Goal: Register for event/course

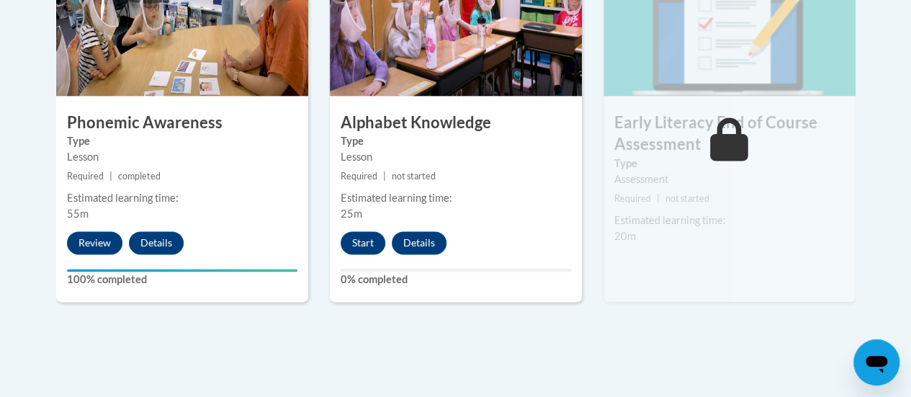
scroll to position [846, 0]
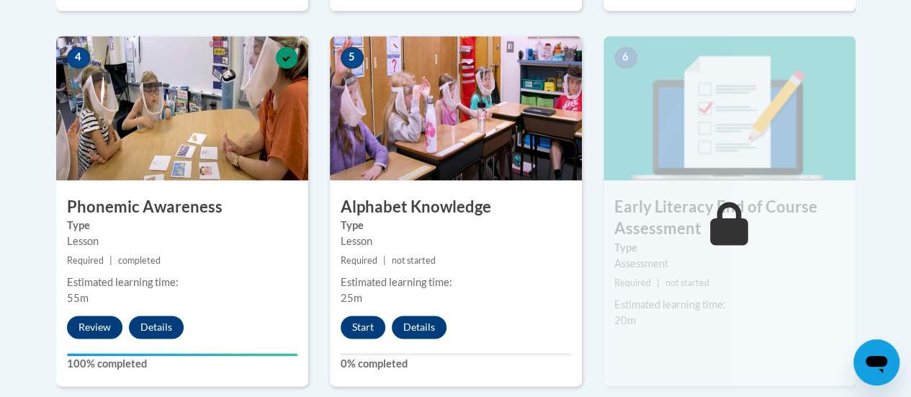
click at [719, 121] on img at bounding box center [730, 108] width 252 height 144
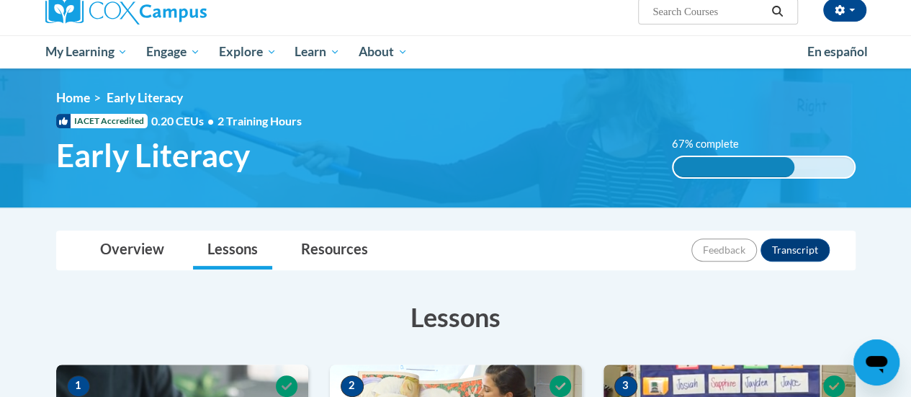
scroll to position [0, 0]
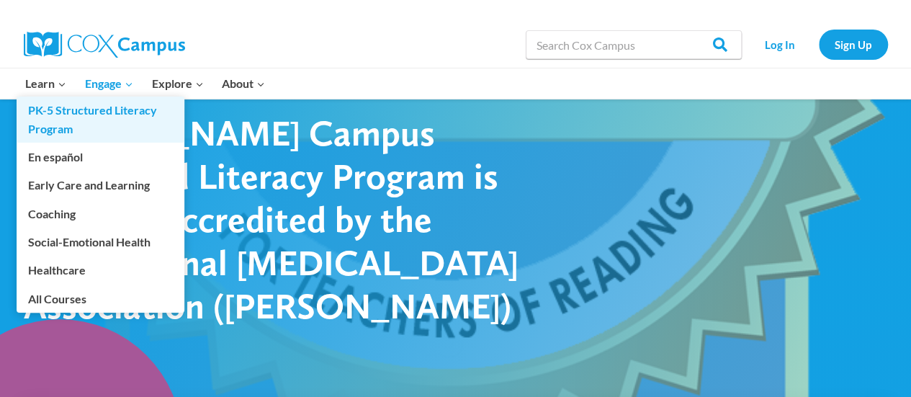
click at [68, 106] on link "PK-5 Structured Literacy Program" at bounding box center [101, 120] width 168 height 46
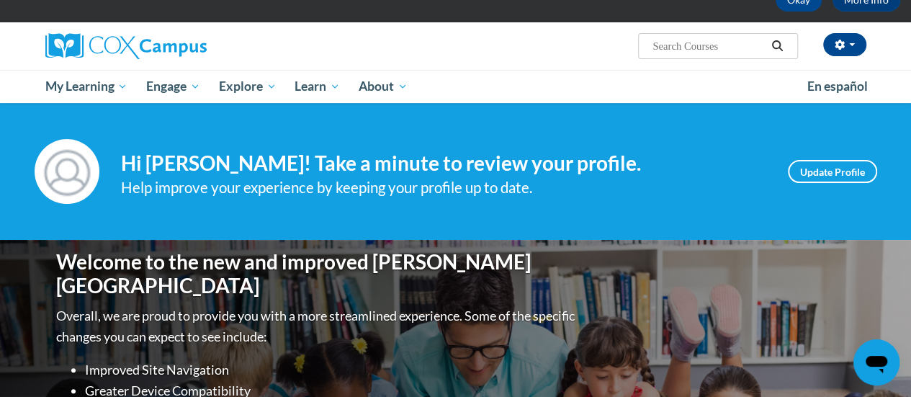
scroll to position [83, 0]
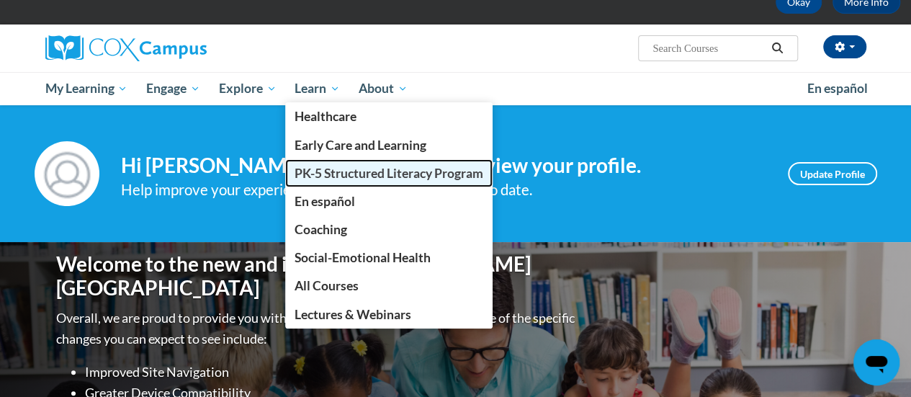
click at [340, 179] on span "PK-5 Structured Literacy Program" at bounding box center [389, 173] width 189 height 15
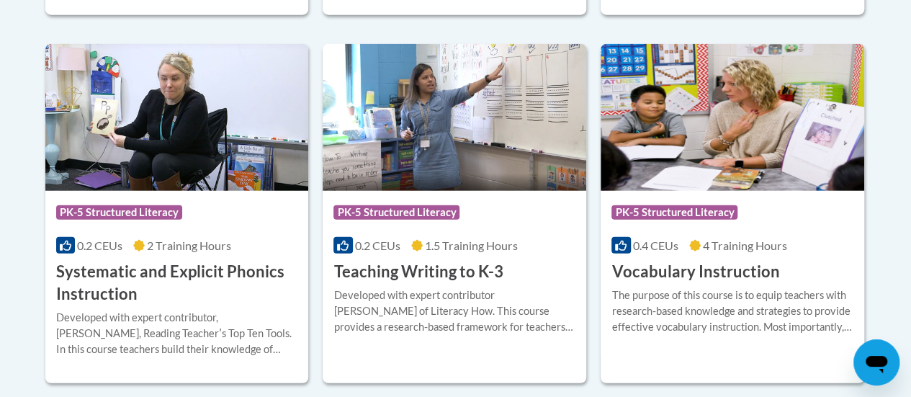
scroll to position [1719, 0]
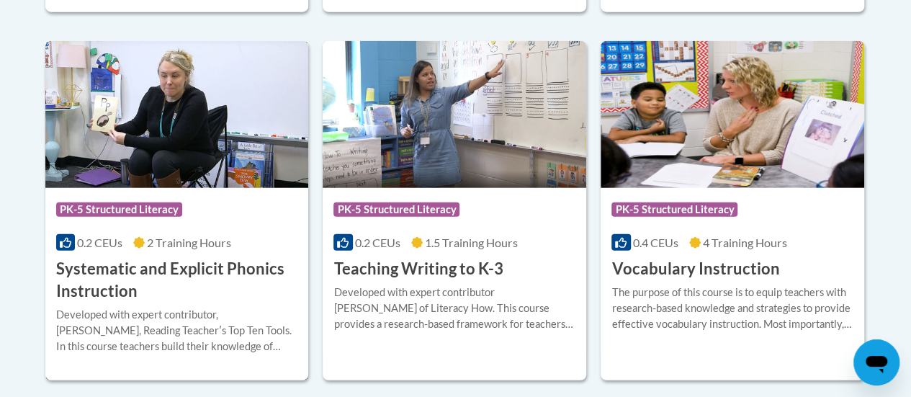
click at [128, 137] on img at bounding box center [177, 114] width 264 height 147
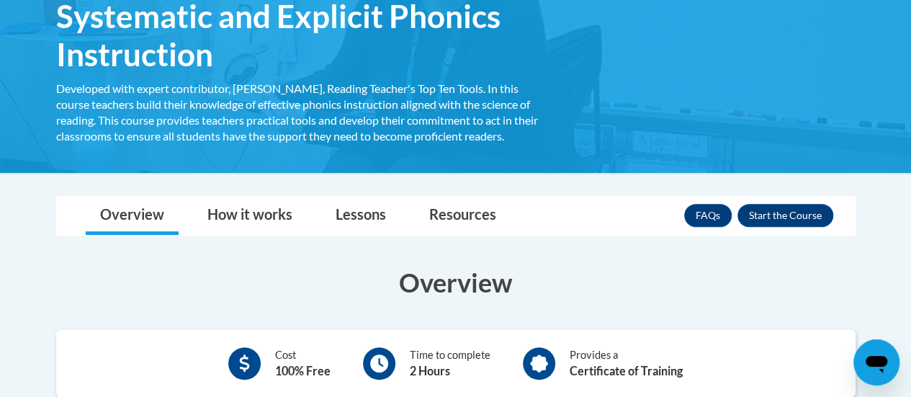
scroll to position [260, 0]
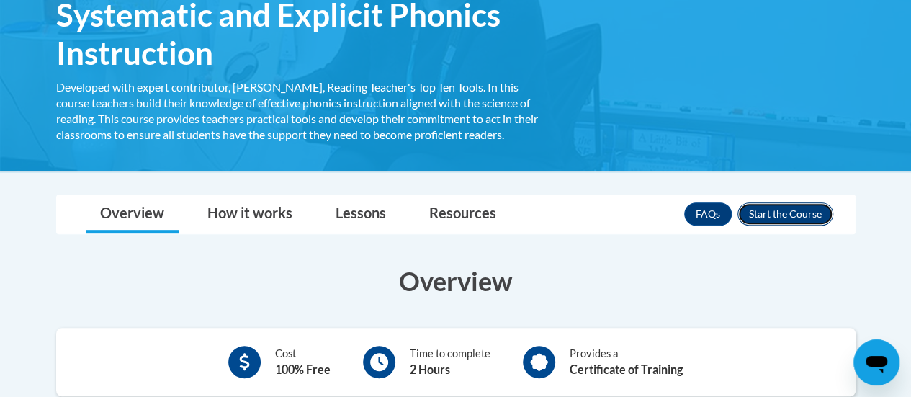
click at [780, 213] on button "Enroll" at bounding box center [786, 213] width 96 height 23
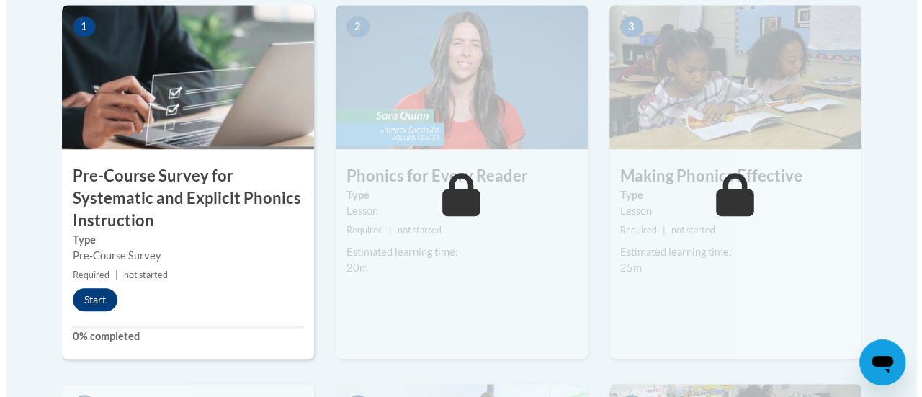
scroll to position [509, 0]
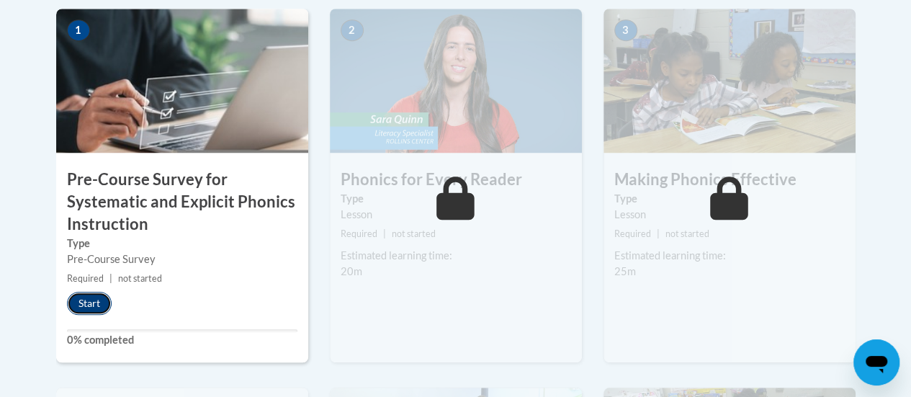
click at [88, 303] on button "Start" at bounding box center [89, 303] width 45 height 23
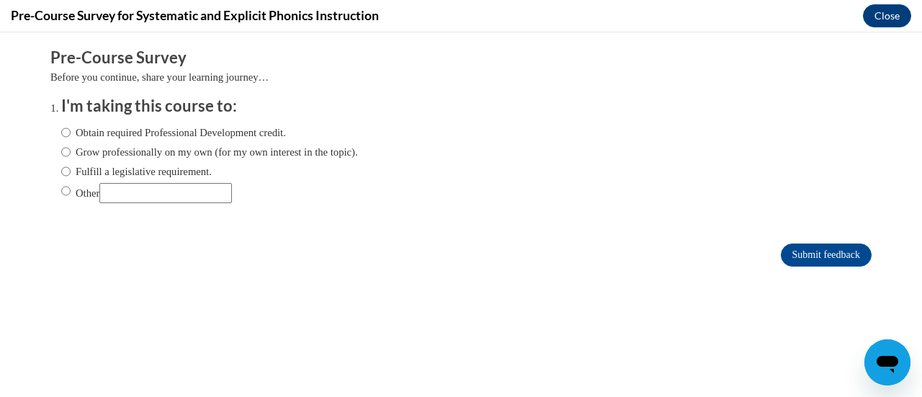
scroll to position [0, 0]
click at [61, 132] on input "Obtain required Professional Development credit." at bounding box center [65, 133] width 9 height 16
radio input "true"
click at [61, 171] on input "Fulfill a legislative requirement." at bounding box center [65, 172] width 9 height 16
radio input "true"
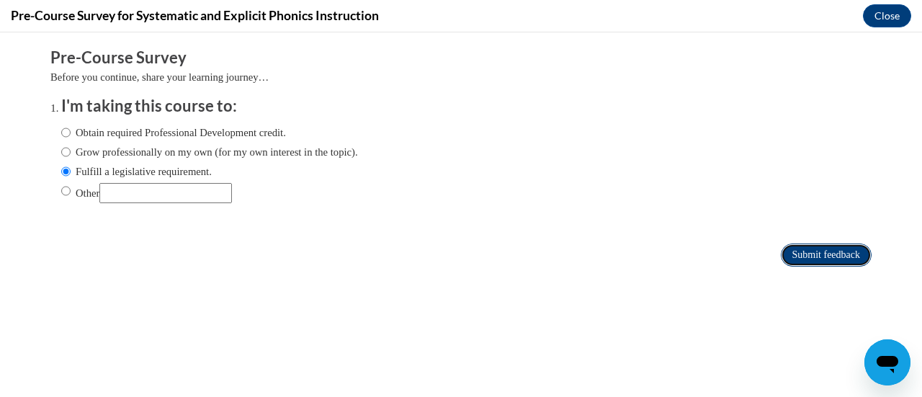
click at [808, 256] on input "Submit feedback" at bounding box center [826, 255] width 91 height 23
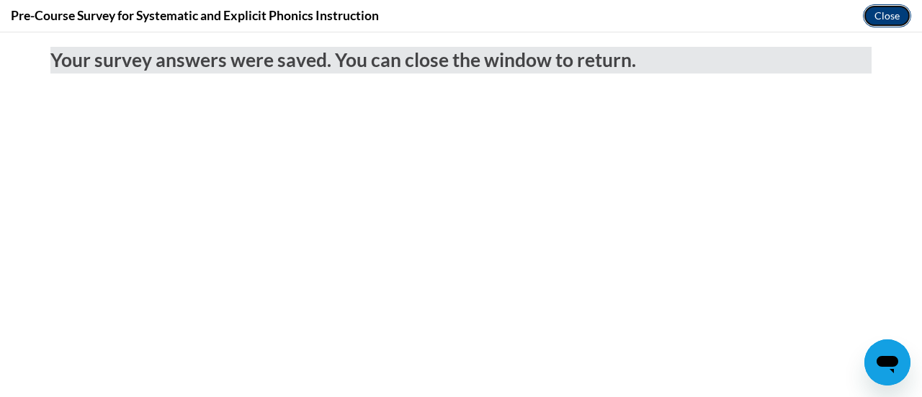
click at [888, 17] on button "Close" at bounding box center [887, 15] width 48 height 23
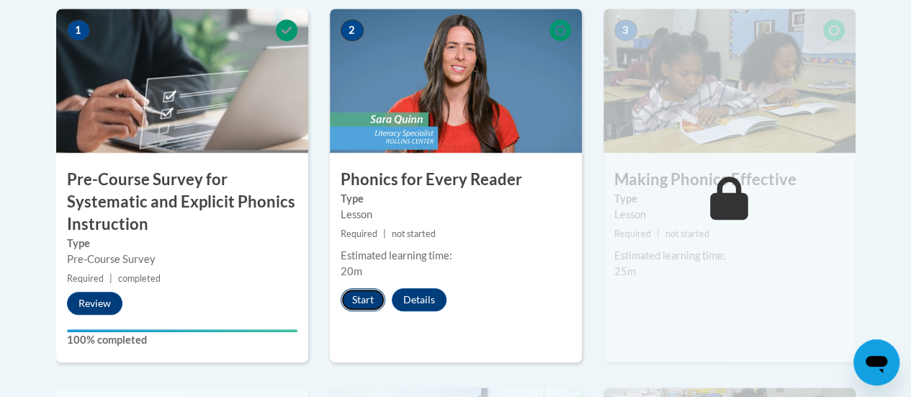
click at [368, 299] on button "Start" at bounding box center [363, 299] width 45 height 23
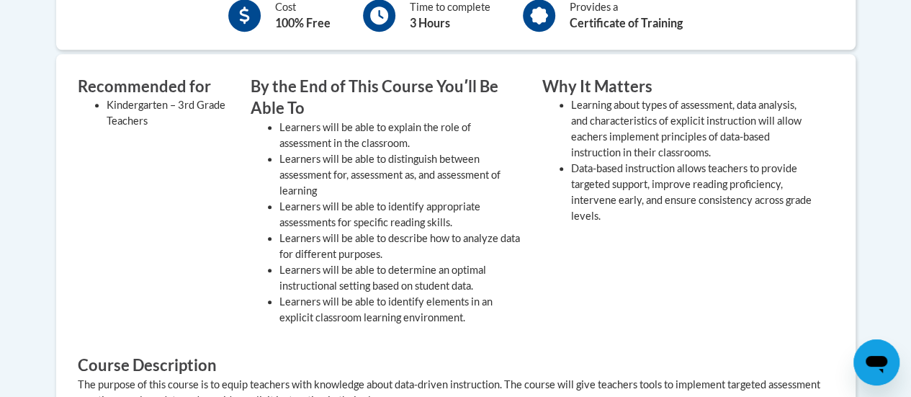
scroll to position [555, 0]
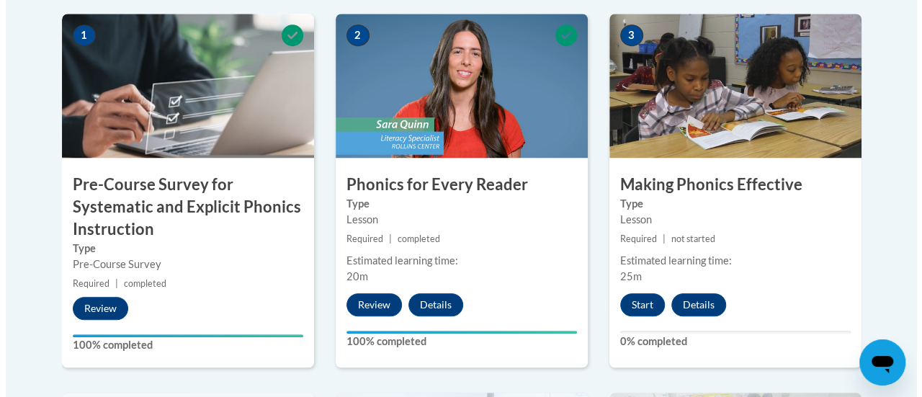
scroll to position [496, 0]
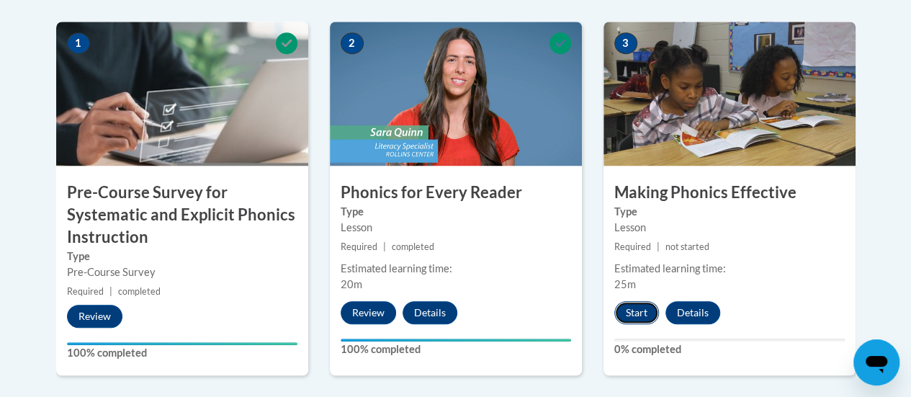
click at [639, 312] on button "Start" at bounding box center [637, 312] width 45 height 23
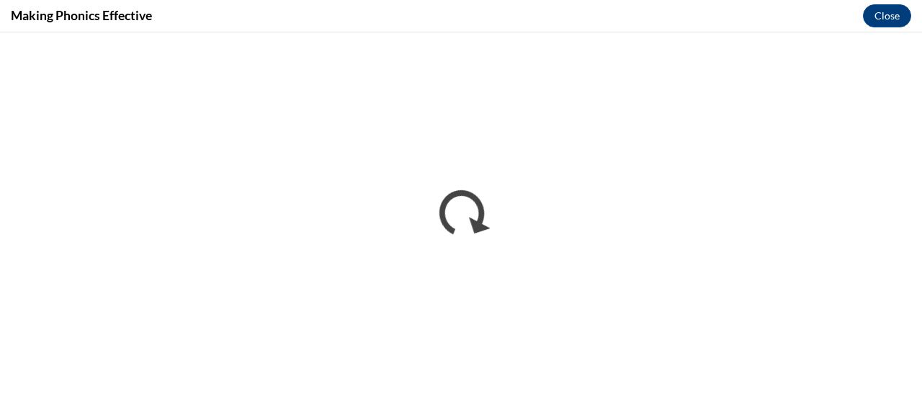
scroll to position [0, 0]
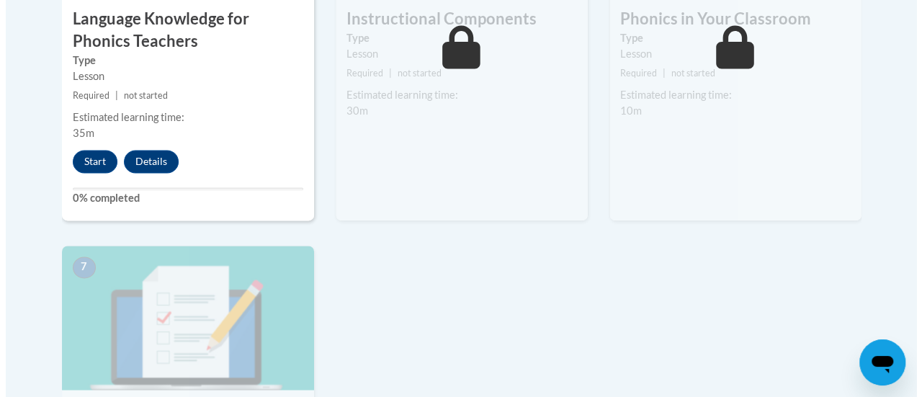
scroll to position [1048, 0]
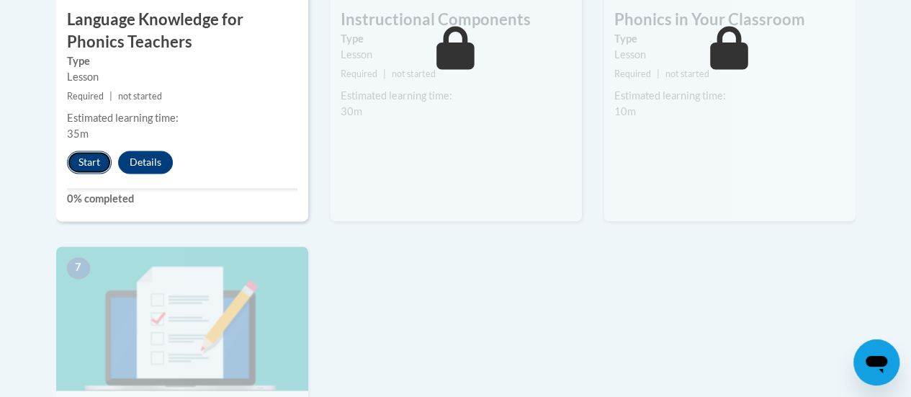
click at [89, 161] on button "Start" at bounding box center [89, 162] width 45 height 23
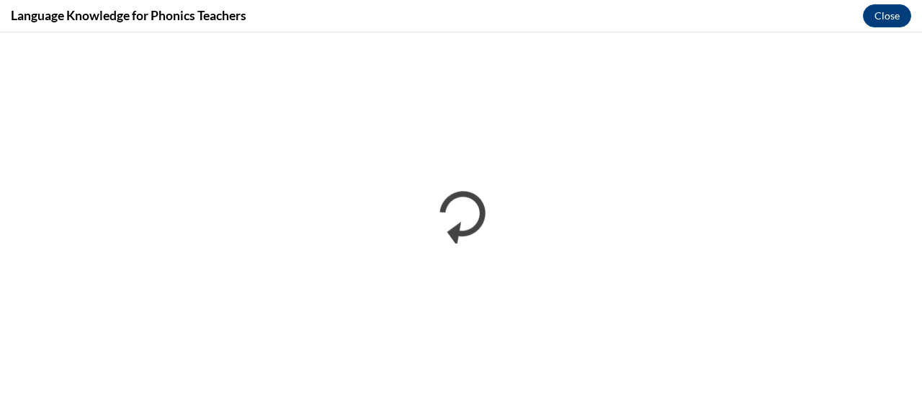
scroll to position [0, 0]
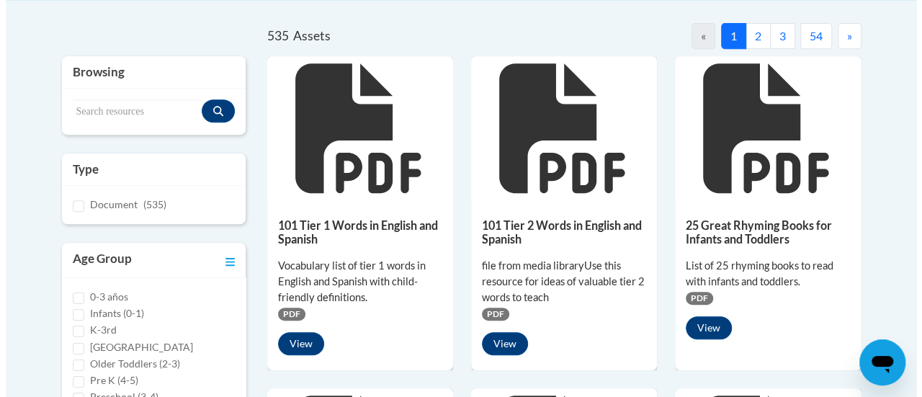
scroll to position [301, 0]
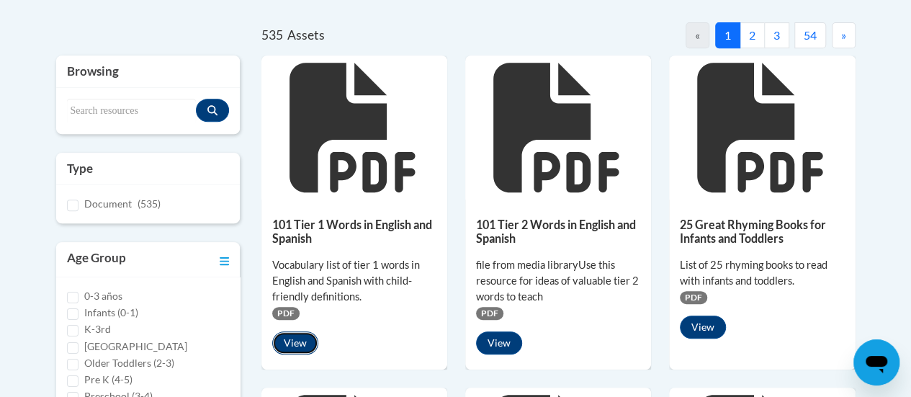
click at [299, 344] on button "View" at bounding box center [295, 342] width 46 height 23
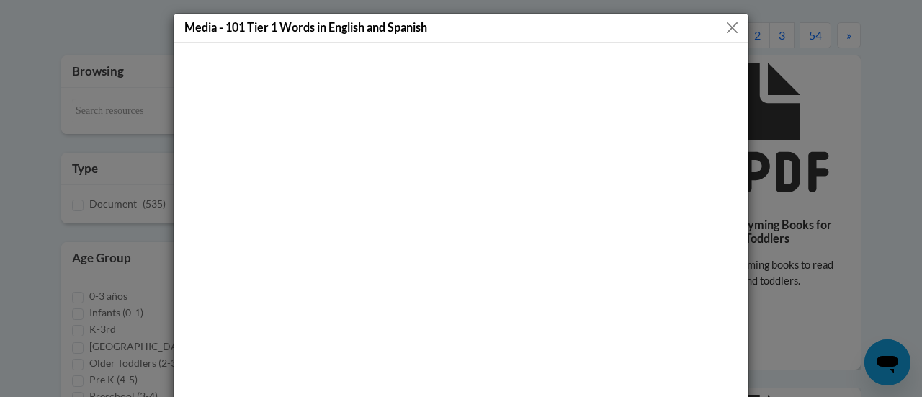
click at [636, 46] on div at bounding box center [461, 272] width 575 height 458
